Goal: Transaction & Acquisition: Subscribe to service/newsletter

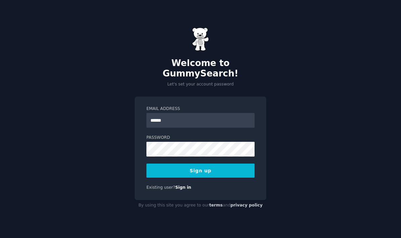
type input "**********"
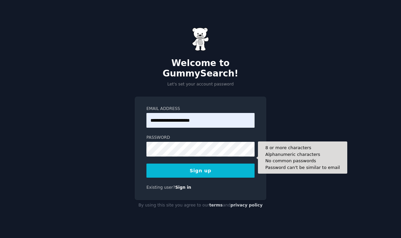
click at [235, 178] on button "Sign up" at bounding box center [200, 171] width 108 height 14
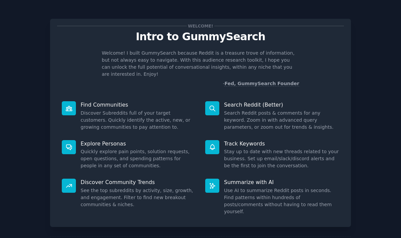
scroll to position [27, 0]
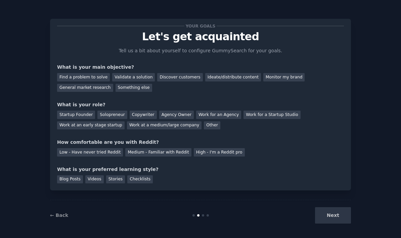
click at [333, 213] on div "Next" at bounding box center [300, 216] width 100 height 16
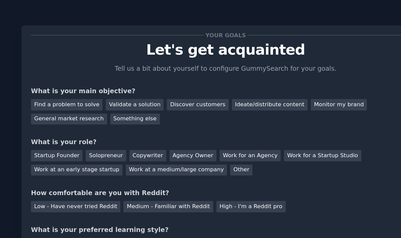
scroll to position [26, 0]
click at [112, 73] on div "Validate a solution" at bounding box center [133, 77] width 43 height 8
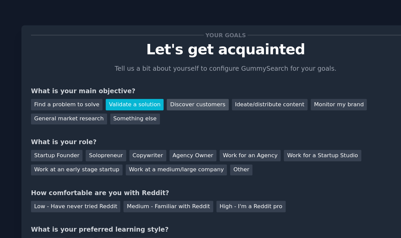
click at [157, 73] on div "Discover customers" at bounding box center [179, 77] width 45 height 8
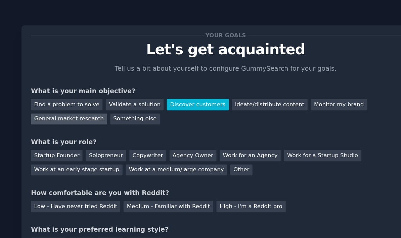
click at [63, 84] on div "General market research" at bounding box center [85, 88] width 56 height 8
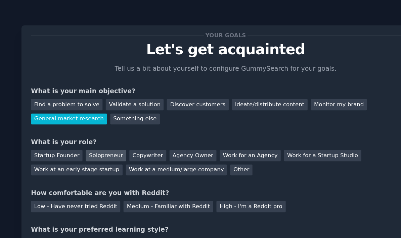
click at [97, 111] on div "Solopreneur" at bounding box center [112, 115] width 30 height 8
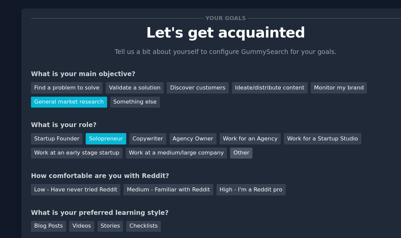
click at [204, 122] on div "Other" at bounding box center [212, 126] width 16 height 8
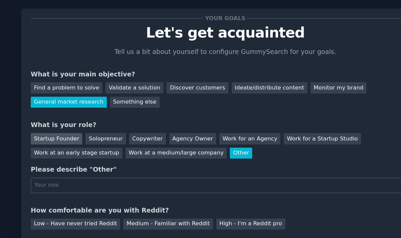
click at [57, 111] on div "Startup Founder" at bounding box center [76, 115] width 38 height 8
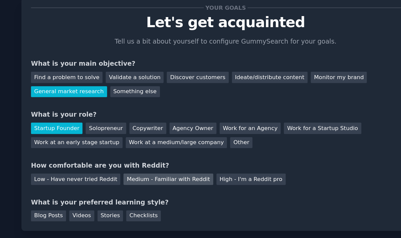
click at [131, 148] on div "Medium - Familiar with Reddit" at bounding box center [158, 152] width 66 height 8
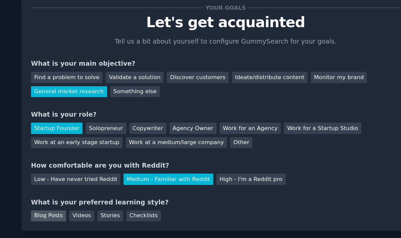
click at [57, 176] on div "Blog Posts" at bounding box center [70, 180] width 26 height 8
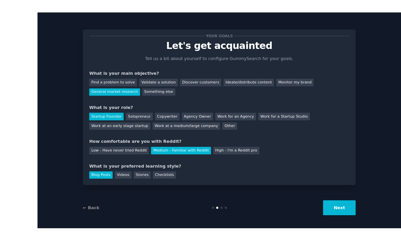
scroll to position [3, 0]
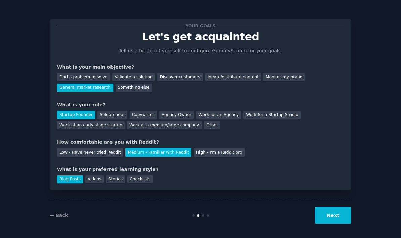
click at [342, 224] on button "Next" at bounding box center [333, 216] width 36 height 16
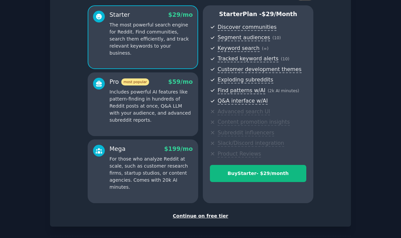
scroll to position [54, 0]
click at [220, 214] on div "Continue on free tier" at bounding box center [200, 216] width 287 height 7
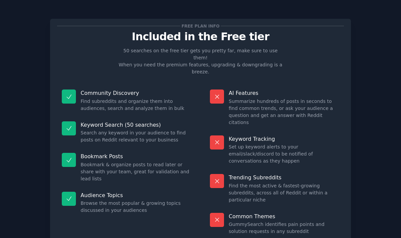
scroll to position [20, 0]
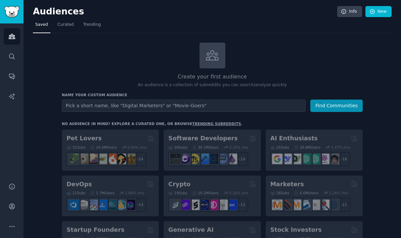
scroll to position [20, 0]
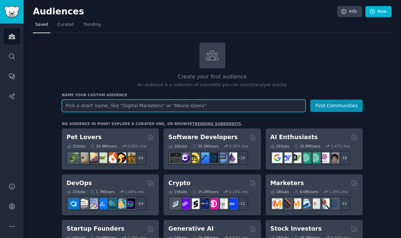
click at [212, 100] on input "text" at bounding box center [184, 106] width 244 height 12
